Goal: Navigation & Orientation: Find specific page/section

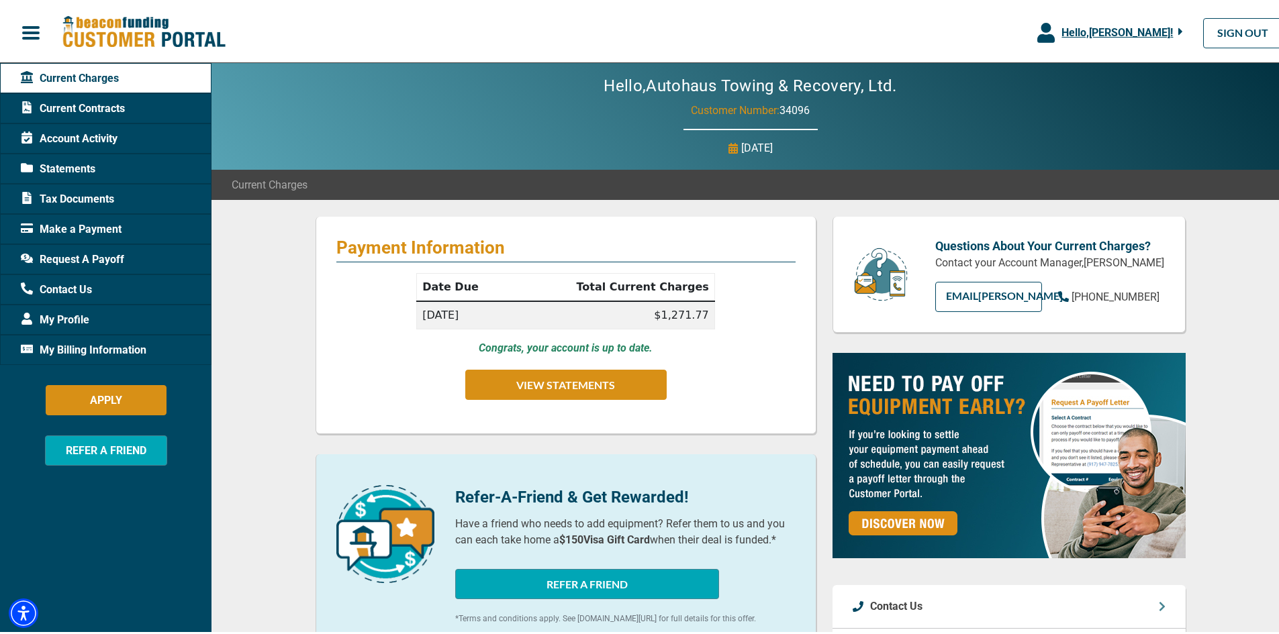
click at [77, 344] on span "My Billing Information" at bounding box center [84, 348] width 126 height 16
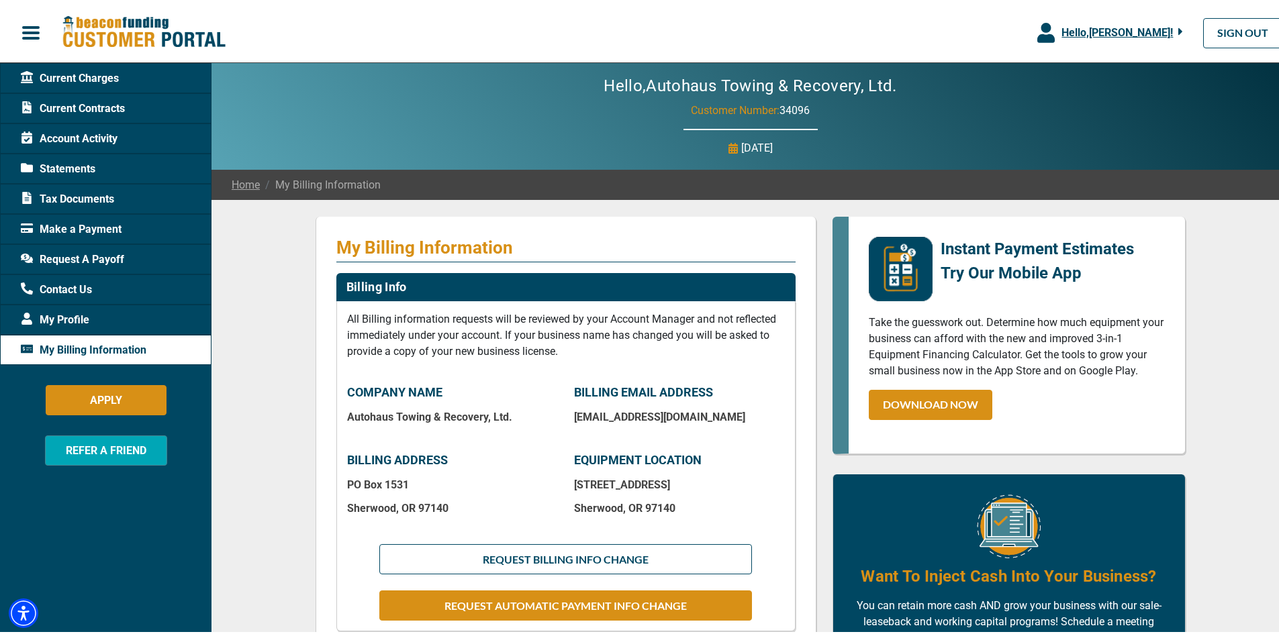
click at [259, 249] on div "My Billing Information Billing Info All Billing information requests will be re…" at bounding box center [750, 610] width 1078 height 826
click at [251, 181] on link "Home" at bounding box center [246, 183] width 28 height 16
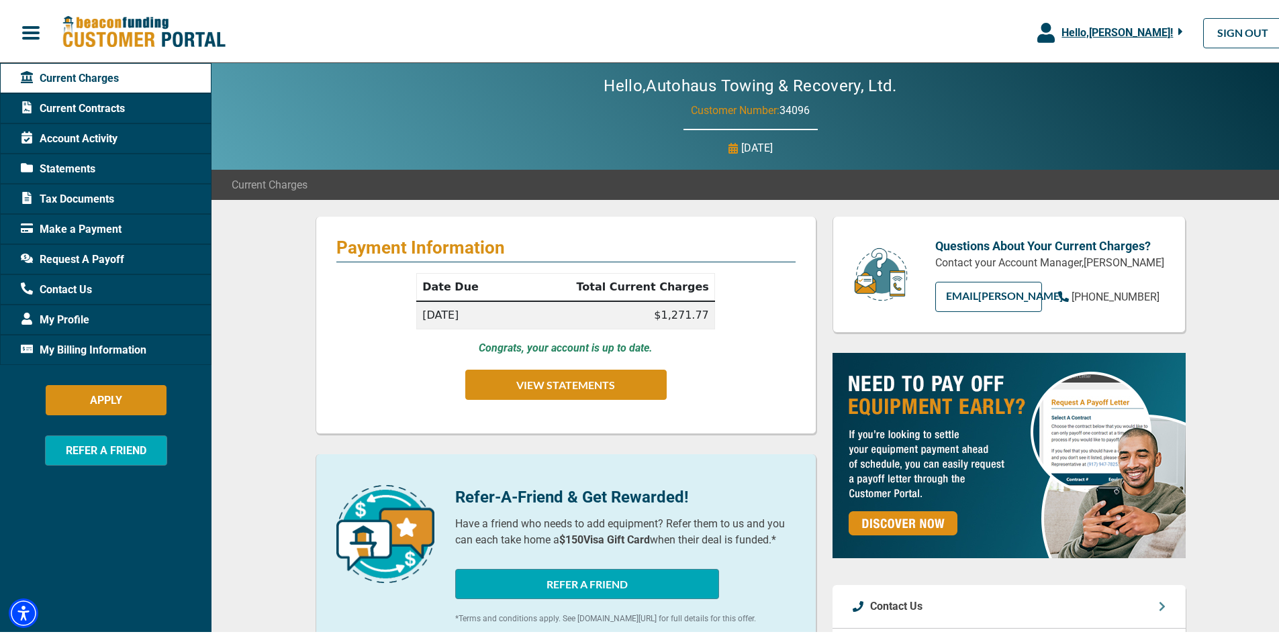
click at [60, 110] on span "Current Contracts" at bounding box center [73, 106] width 104 height 16
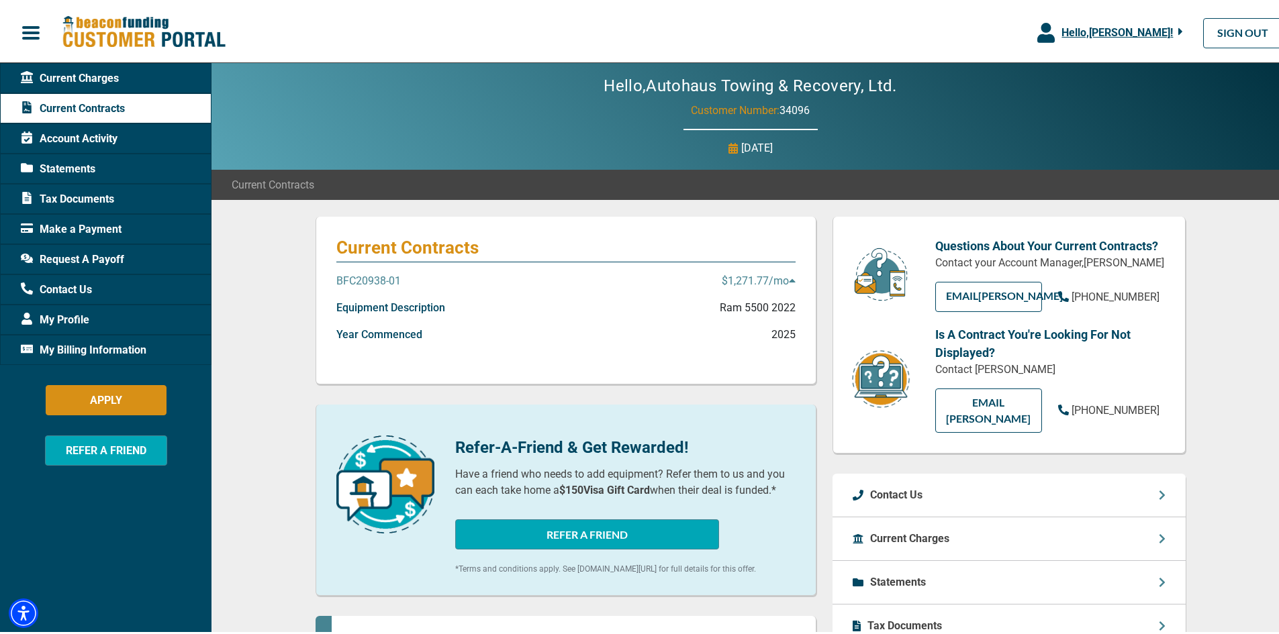
click at [768, 276] on p "$1,271.77 /mo" at bounding box center [759, 279] width 74 height 16
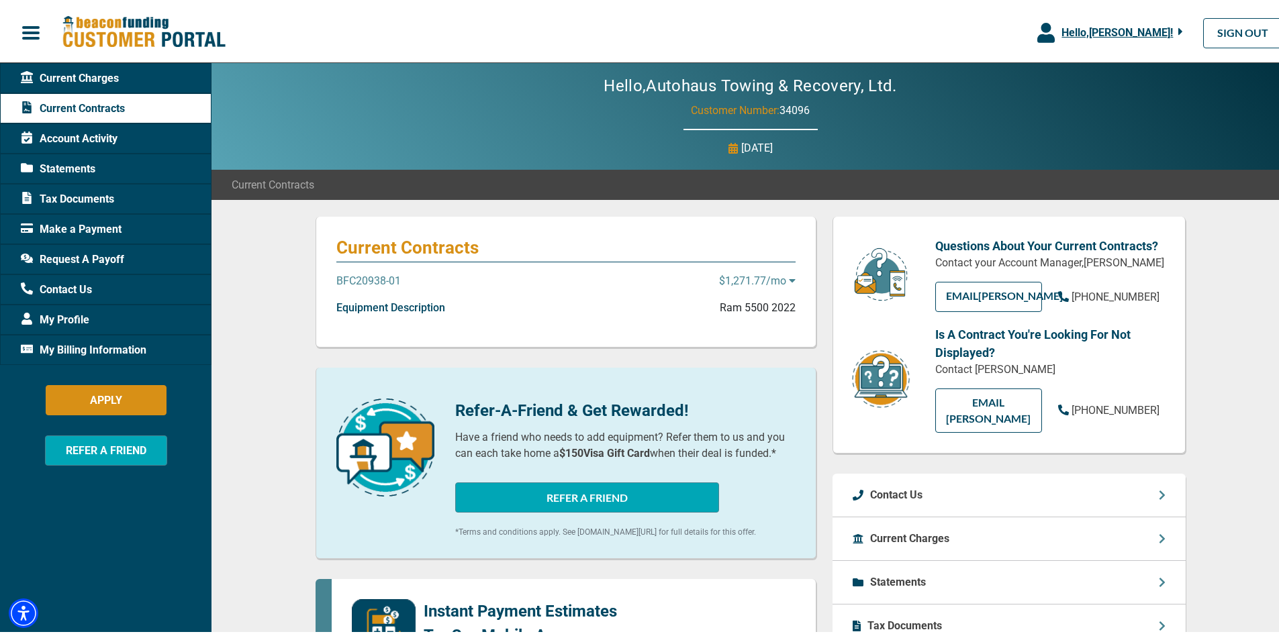
click at [768, 276] on p "$1,271.77 /mo" at bounding box center [757, 279] width 77 height 16
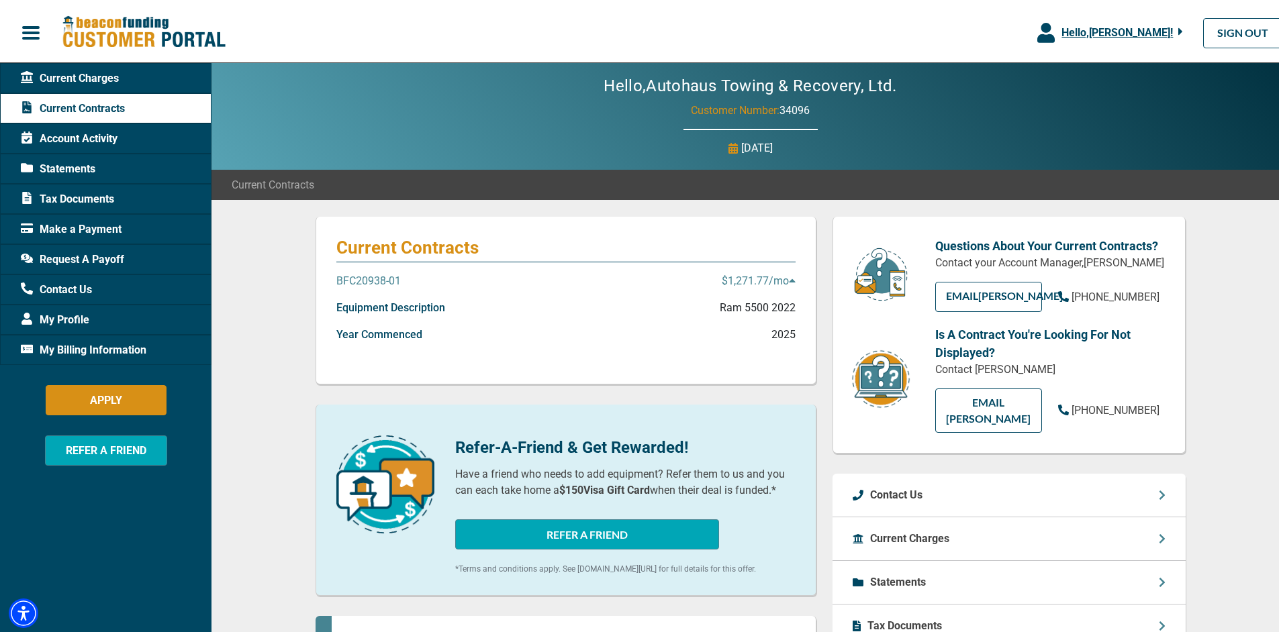
click at [768, 276] on p "$1,271.77 /mo" at bounding box center [759, 279] width 74 height 16
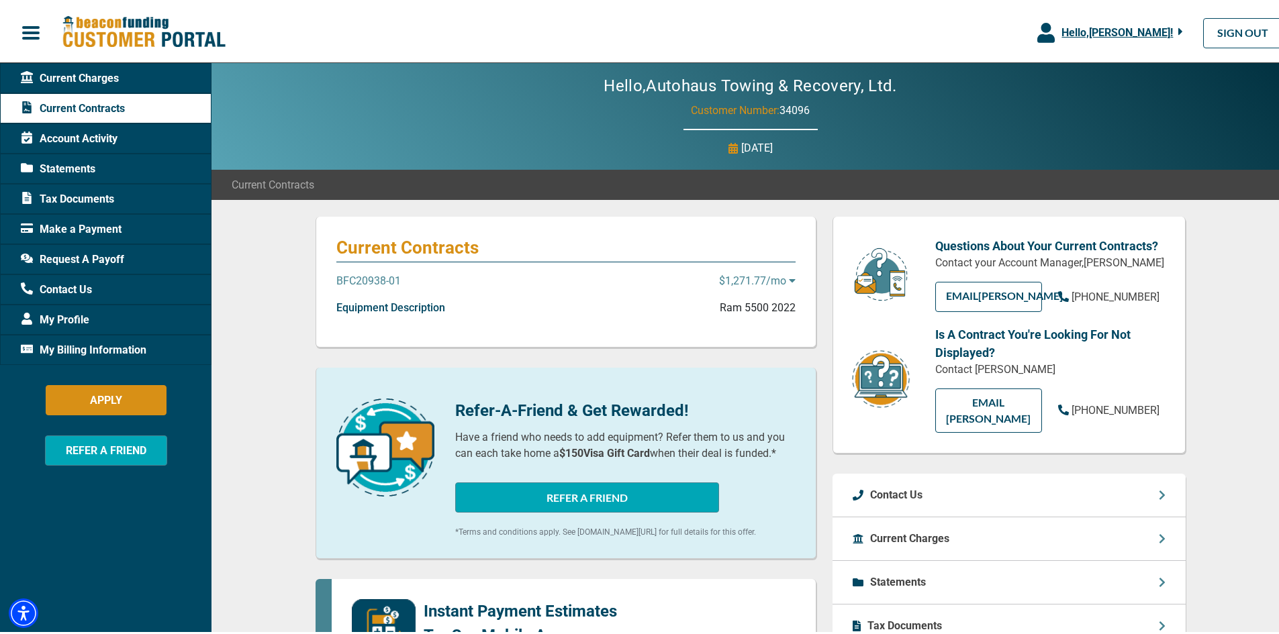
click at [37, 33] on span "button" at bounding box center [31, 30] width 20 height 20
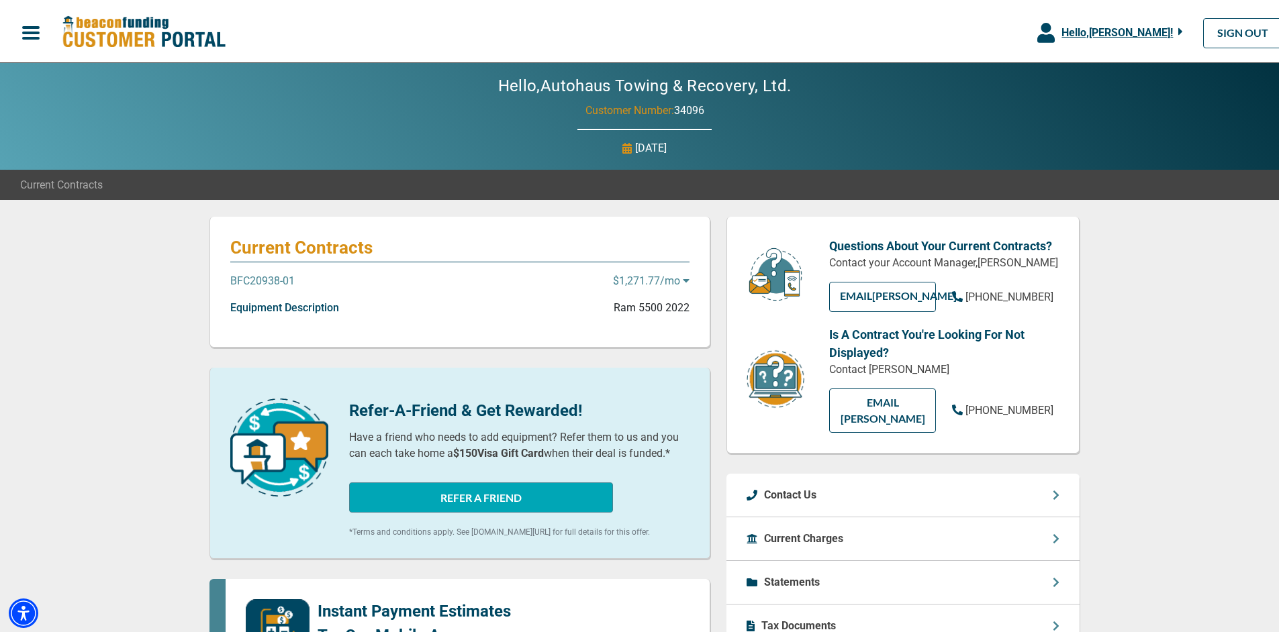
drag, startPoint x: 1170, startPoint y: 0, endPoint x: 986, endPoint y: 30, distance: 186.4
click at [986, 30] on div "Hello, [PERSON_NAME] ! [PERSON_NAME] Autohaus Towing & Recovery, Ltd. Manage Pr…" at bounding box center [644, 30] width 1289 height 50
click at [31, 30] on span "button" at bounding box center [31, 30] width 20 height 20
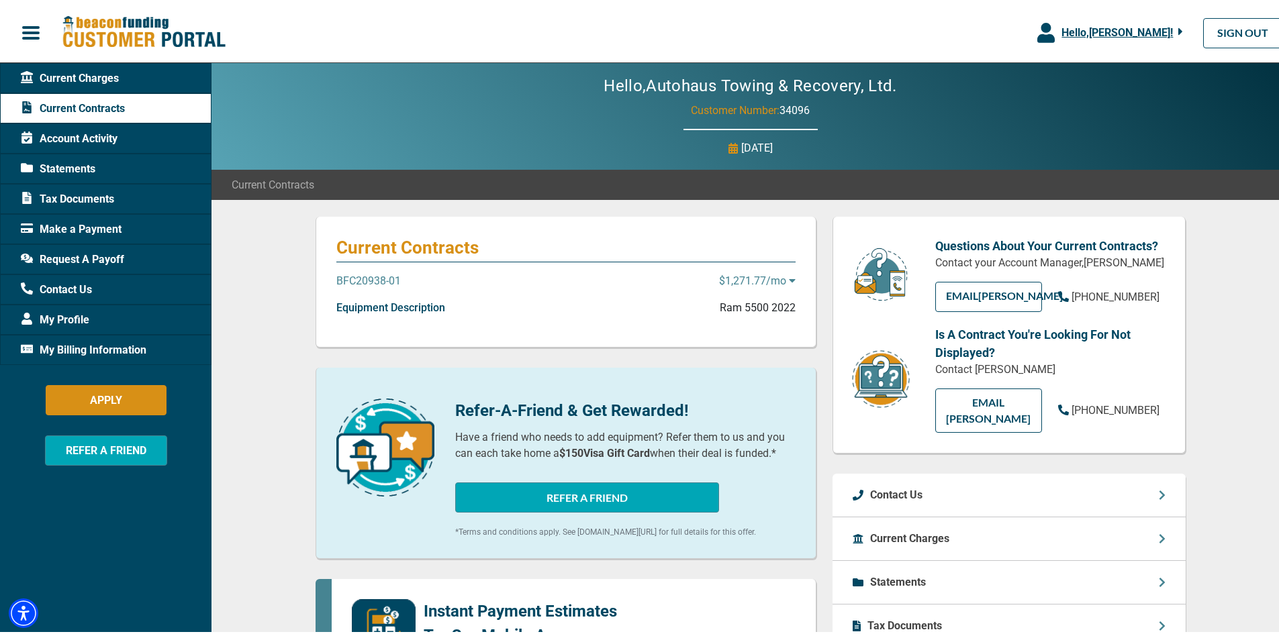
click at [86, 73] on span "Current Charges" at bounding box center [70, 76] width 98 height 16
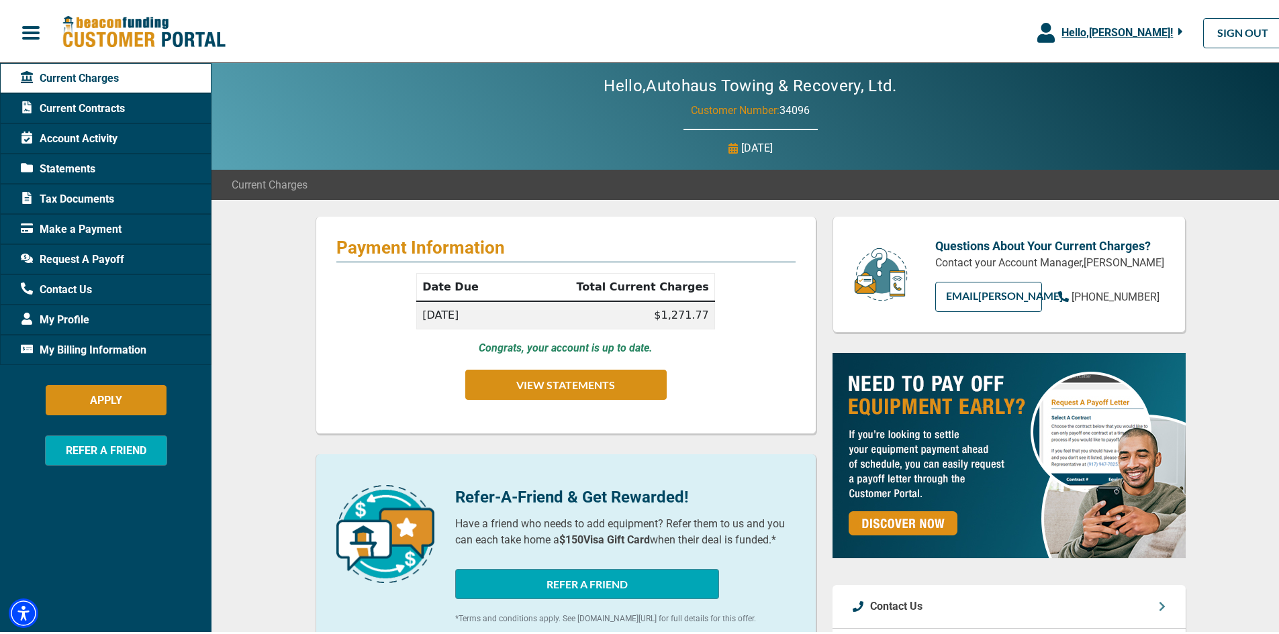
click at [68, 191] on span "Tax Documents" at bounding box center [67, 197] width 93 height 16
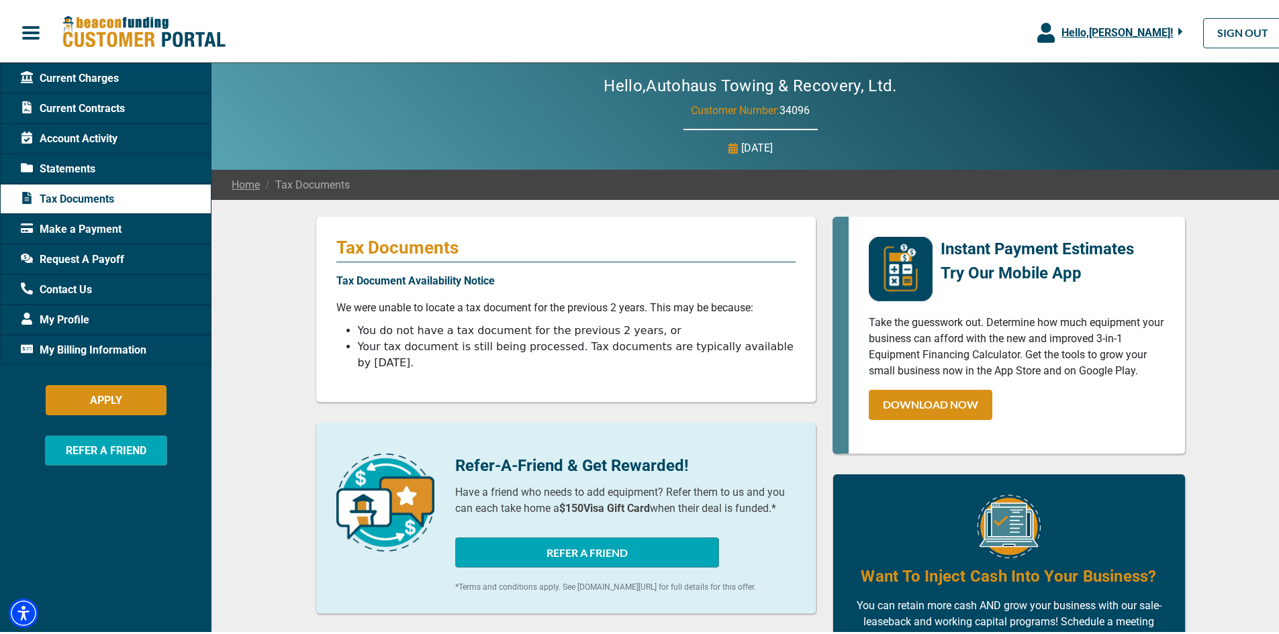
click at [75, 224] on span "Make a Payment" at bounding box center [71, 227] width 101 height 16
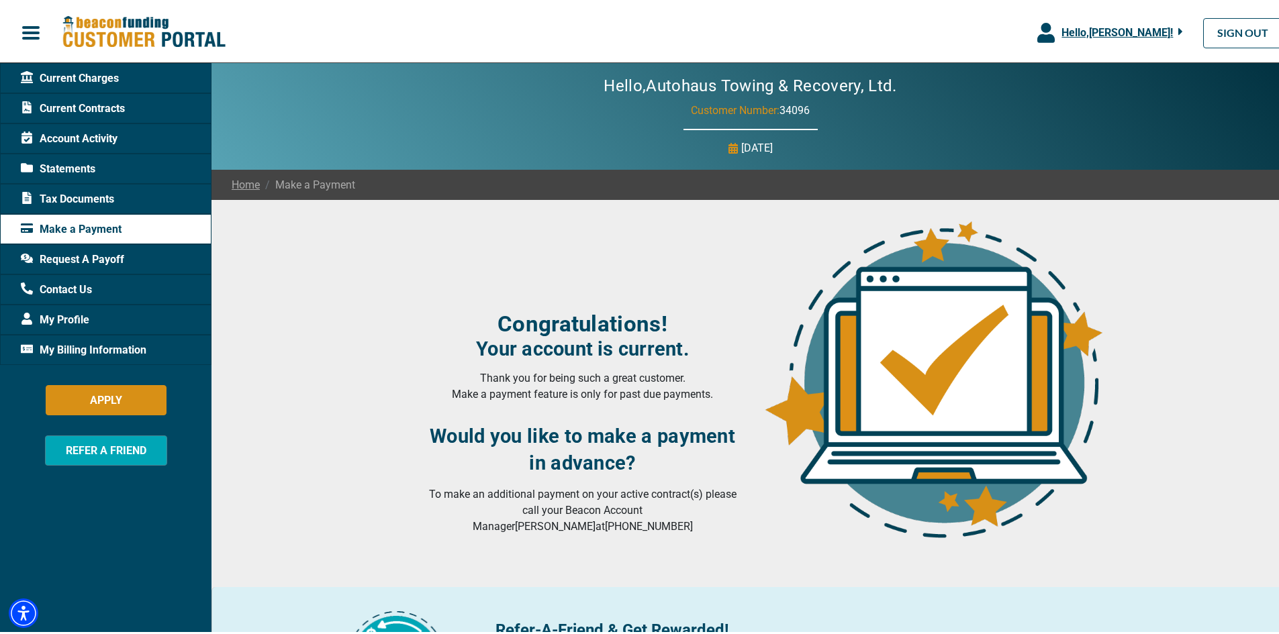
click at [93, 258] on span "Request A Payoff" at bounding box center [72, 257] width 103 height 16
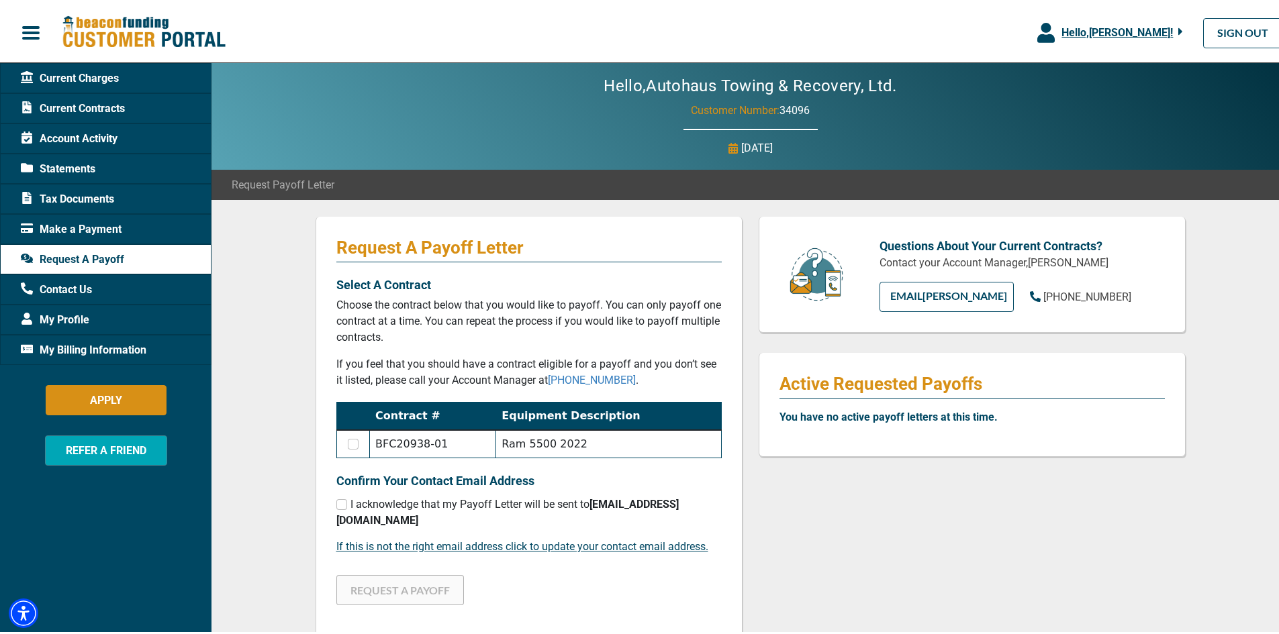
click at [101, 73] on span "Current Charges" at bounding box center [70, 76] width 98 height 16
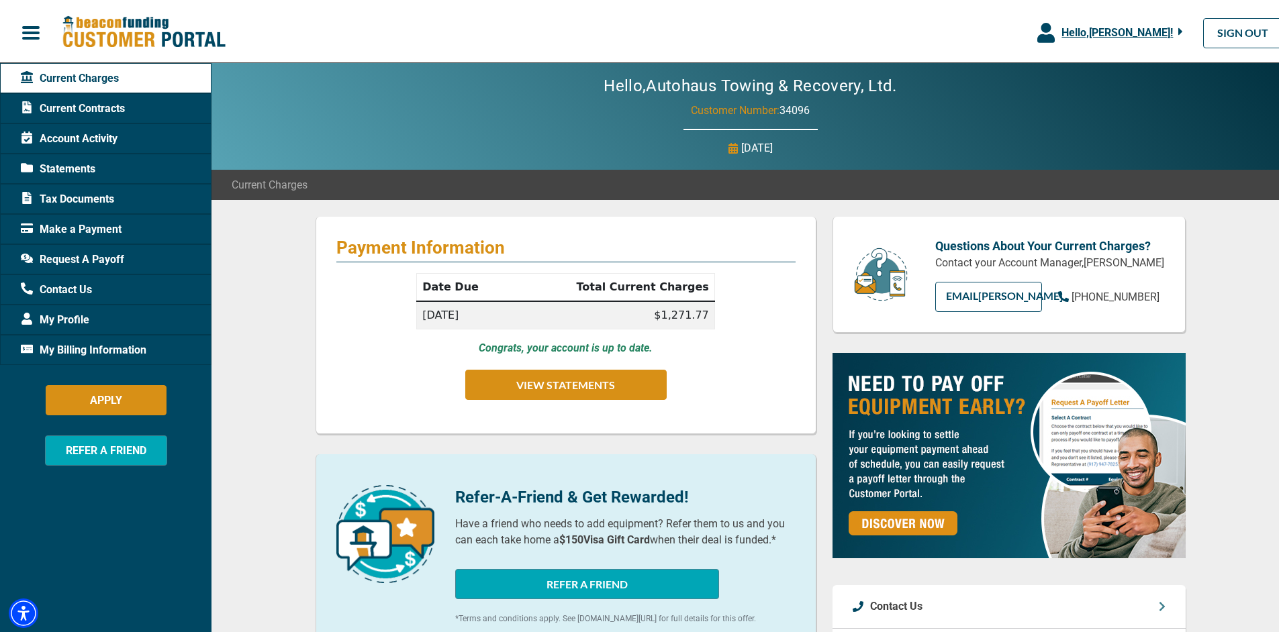
click at [119, 32] on img at bounding box center [144, 30] width 164 height 34
